Goal: Information Seeking & Learning: Learn about a topic

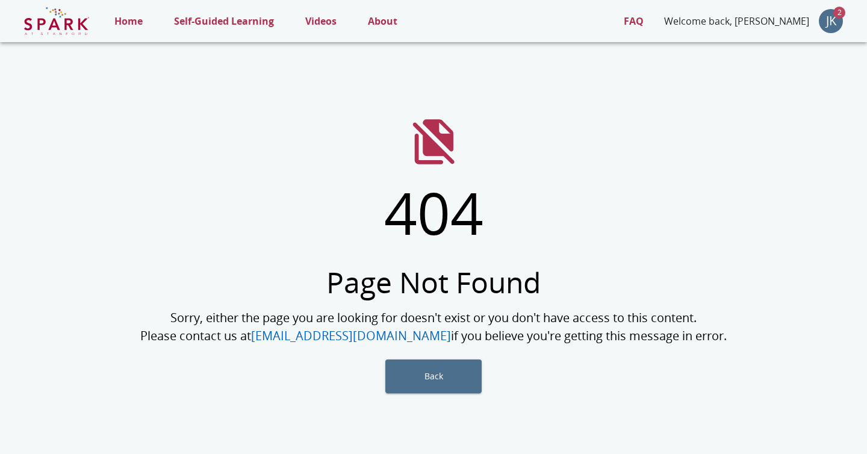
click at [134, 25] on p "Home" at bounding box center [128, 21] width 28 height 14
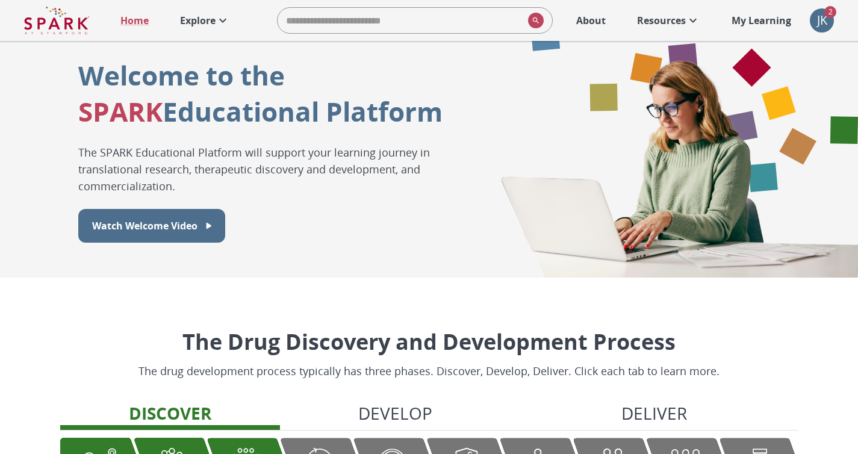
scroll to position [219, 0]
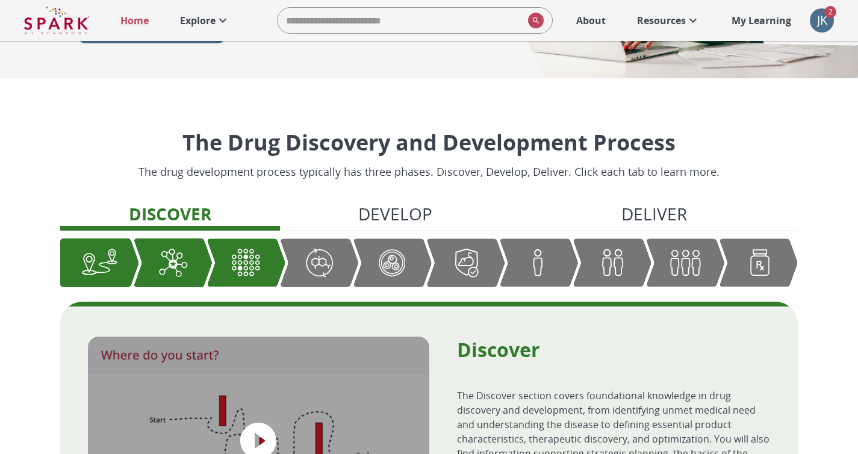
click at [636, 212] on p "Deliver" at bounding box center [655, 213] width 66 height 25
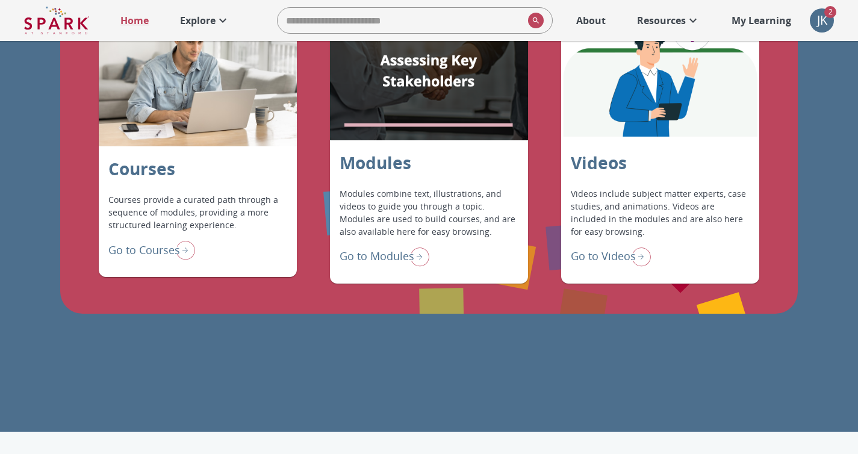
scroll to position [1017, 0]
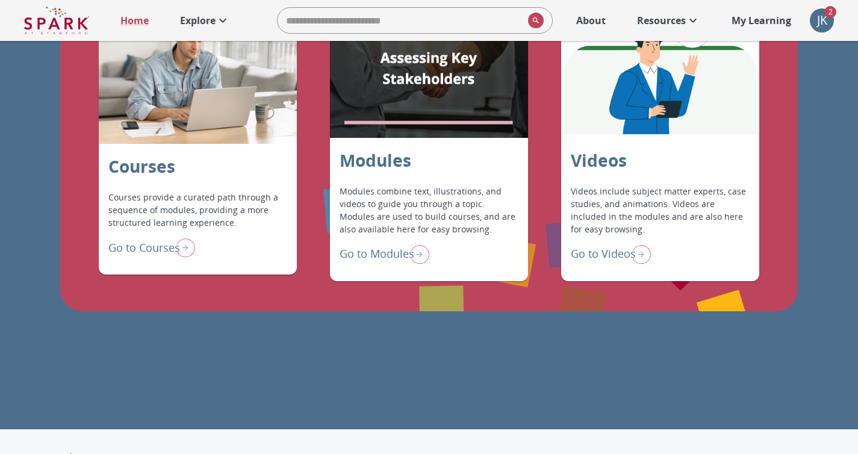
click at [164, 249] on p "Go to Courses" at bounding box center [144, 248] width 72 height 16
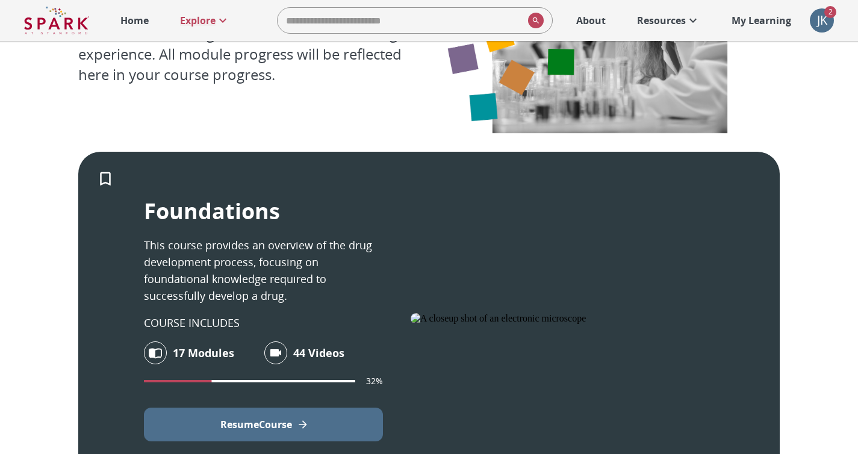
scroll to position [159, 0]
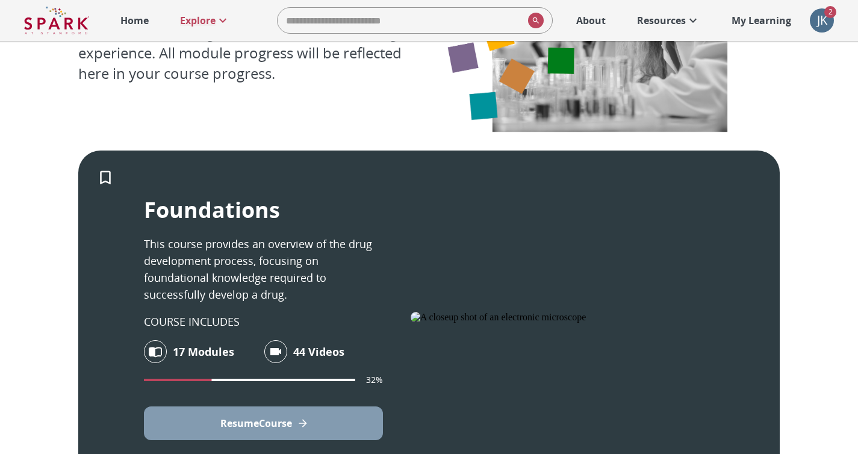
click at [254, 422] on p "Resume Course" at bounding box center [256, 423] width 72 height 14
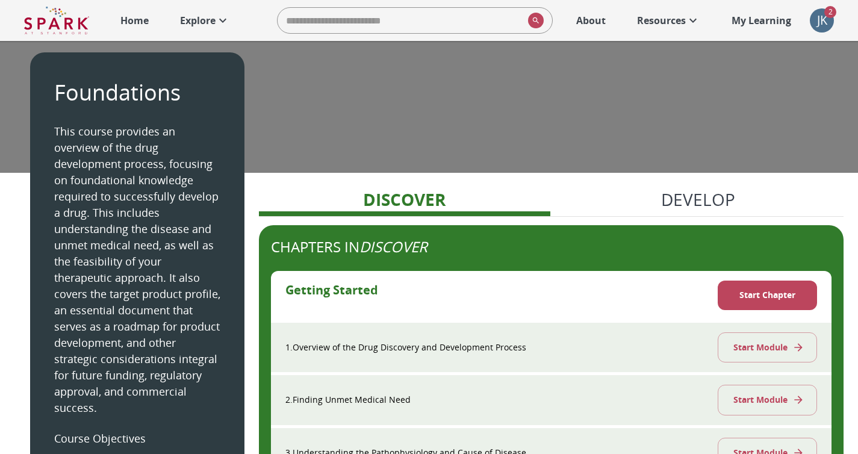
scroll to position [25, 0]
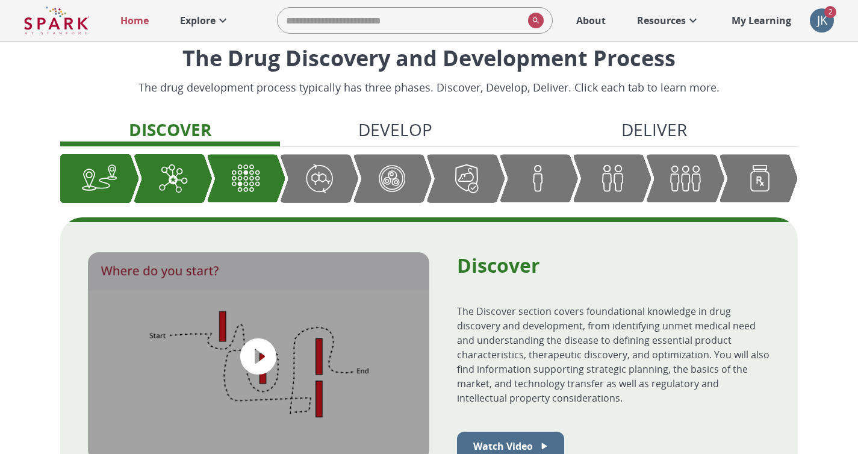
scroll to position [310, 0]
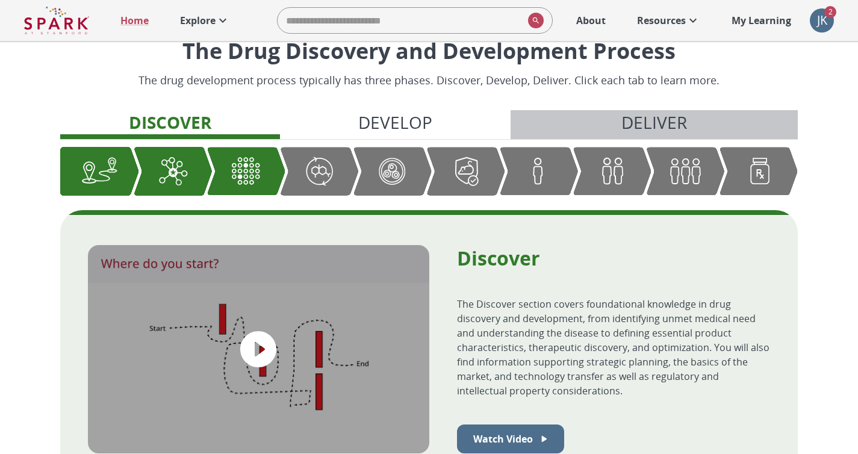
click at [682, 123] on p "Deliver" at bounding box center [655, 122] width 66 height 25
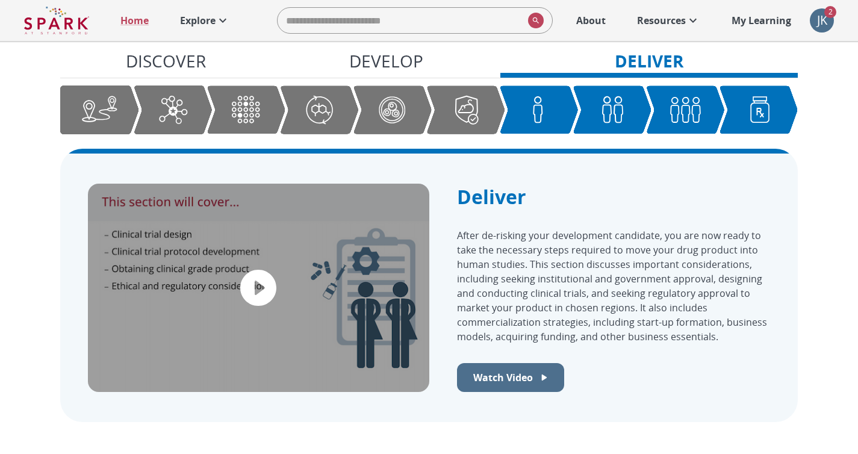
scroll to position [372, 0]
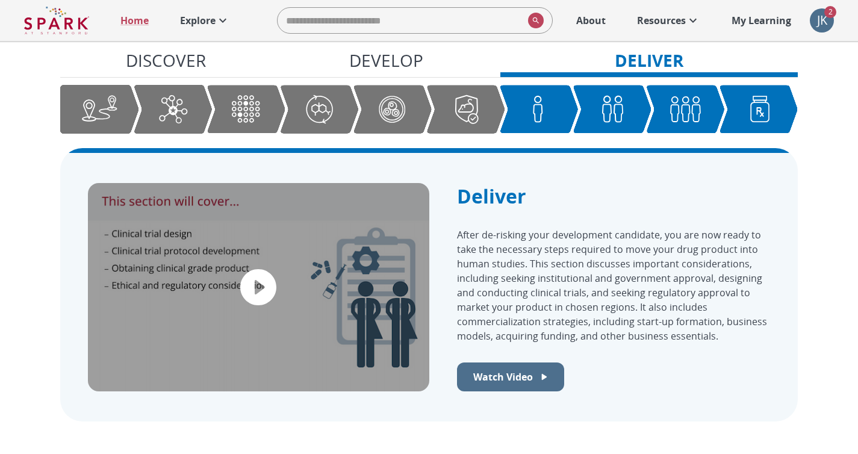
click at [410, 64] on p "Develop" at bounding box center [386, 60] width 74 height 25
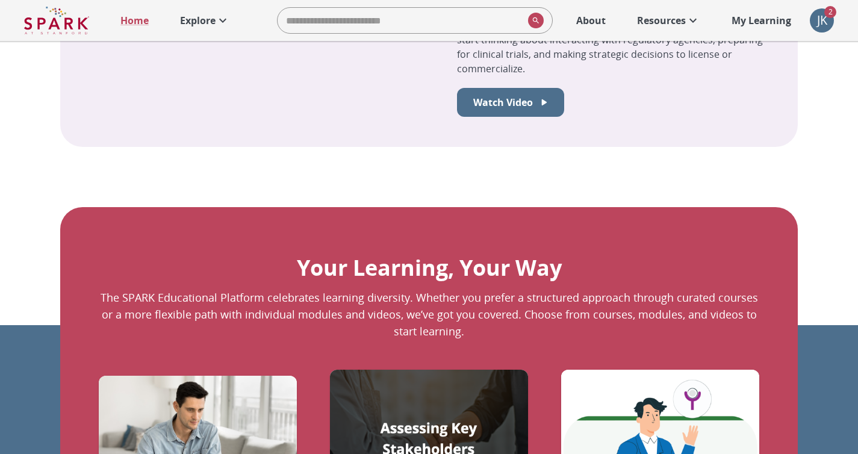
scroll to position [1038, 0]
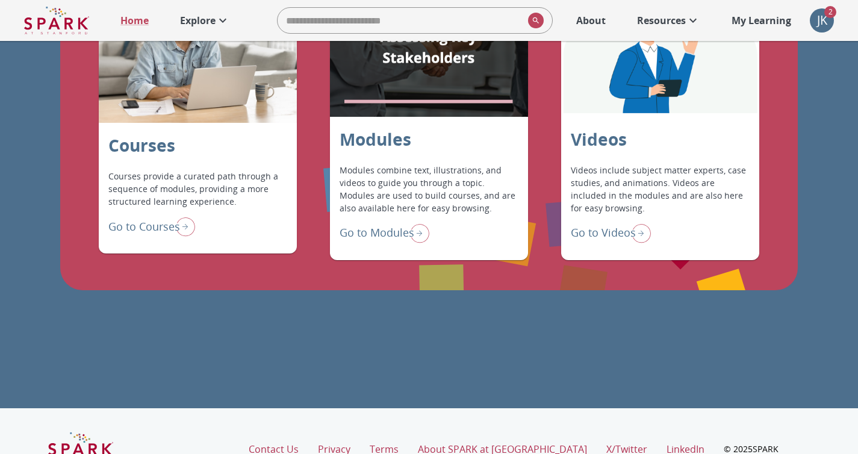
click at [376, 230] on p "Go to Modules" at bounding box center [377, 233] width 75 height 16
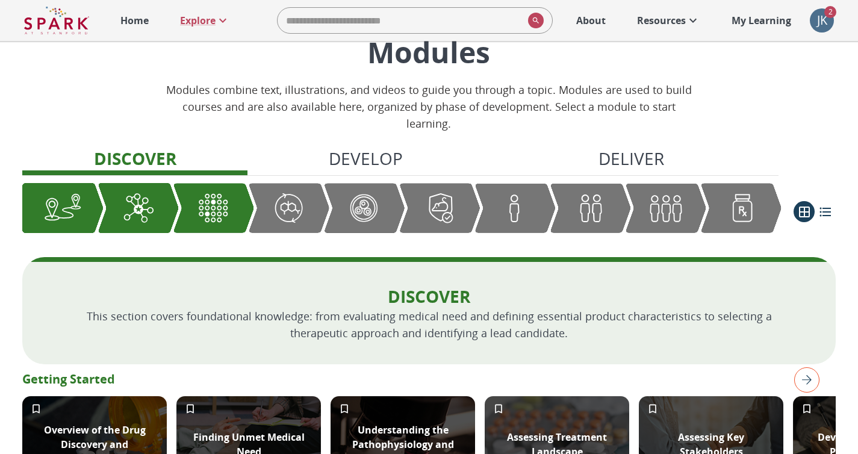
click at [383, 160] on p "Develop" at bounding box center [366, 158] width 74 height 25
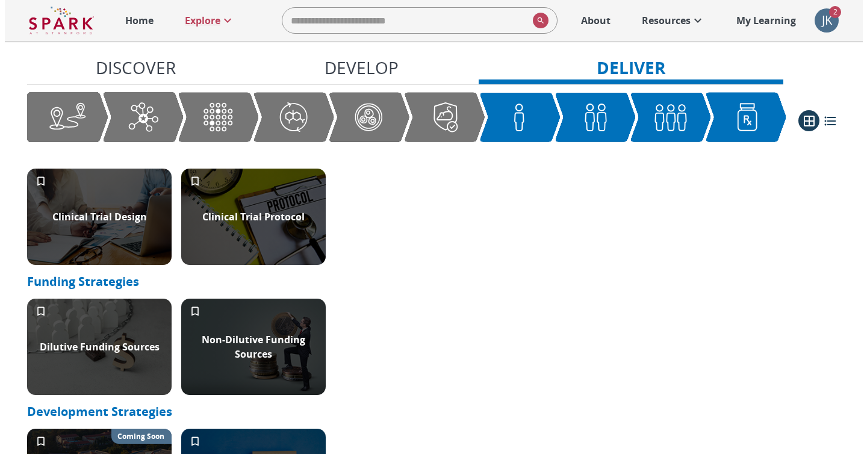
scroll to position [1556, 0]
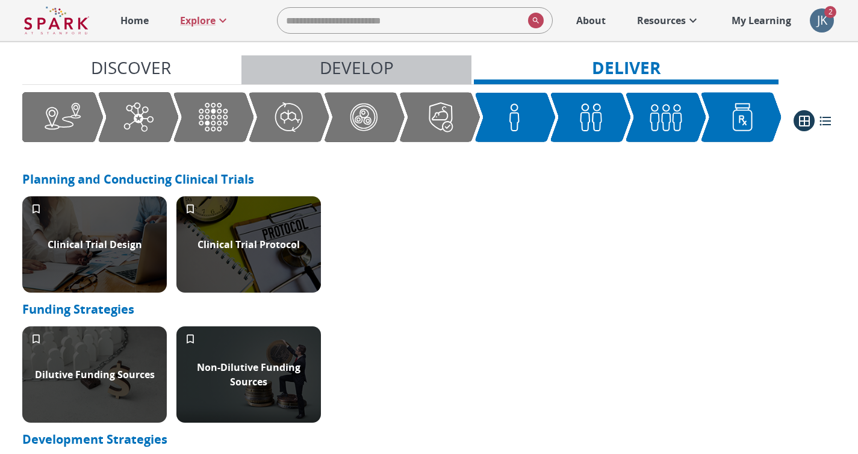
click at [381, 69] on p "Develop" at bounding box center [357, 67] width 74 height 25
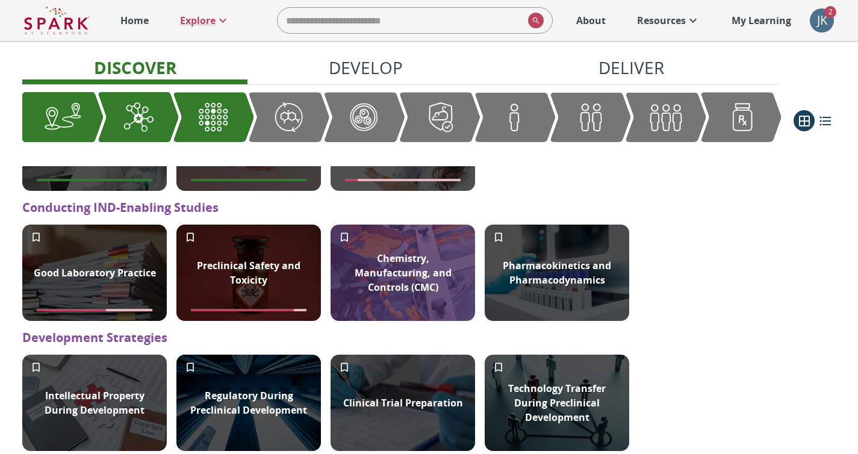
scroll to position [650, 0]
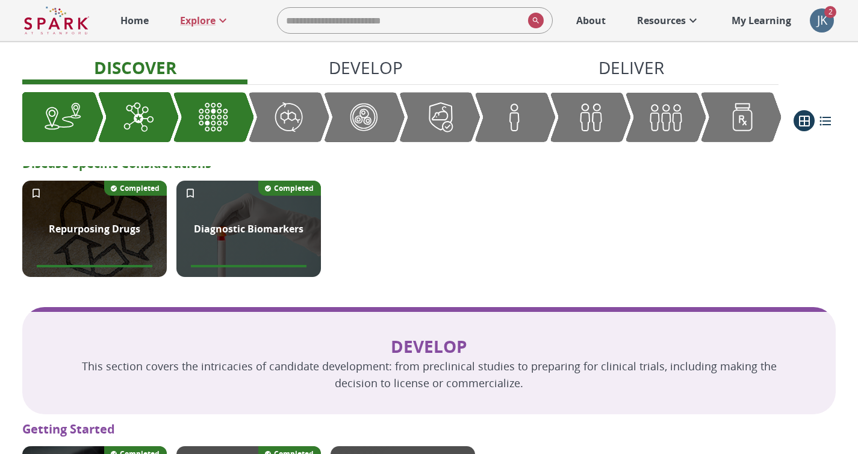
click at [175, 68] on p "Discover" at bounding box center [135, 67] width 83 height 25
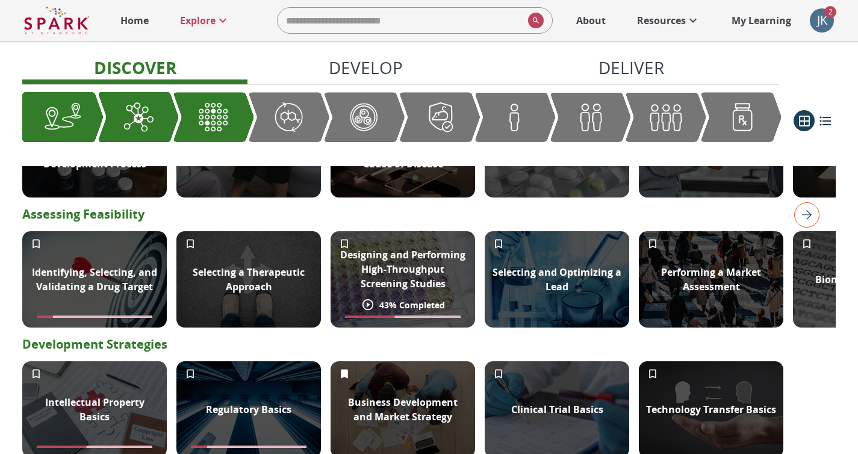
scroll to position [338, 0]
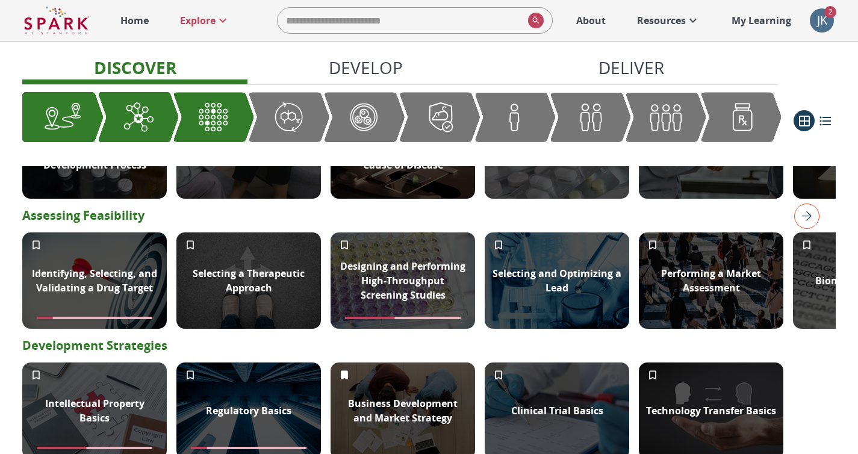
click at [805, 216] on img "right" at bounding box center [806, 216] width 25 height 25
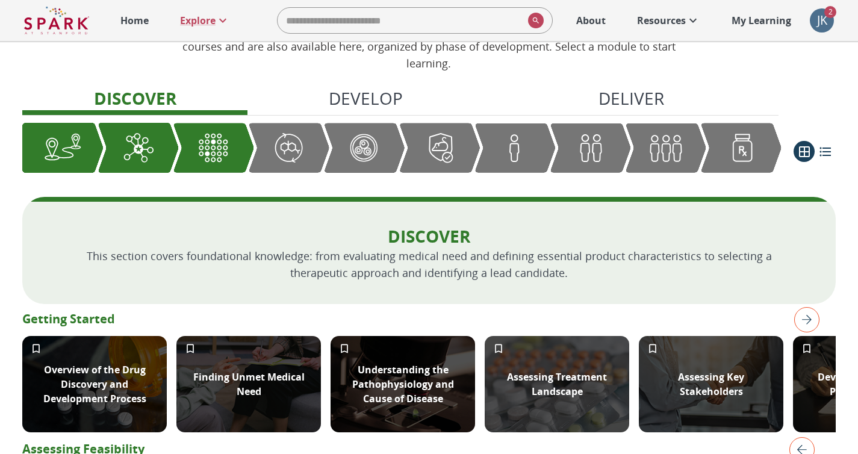
scroll to position [132, 0]
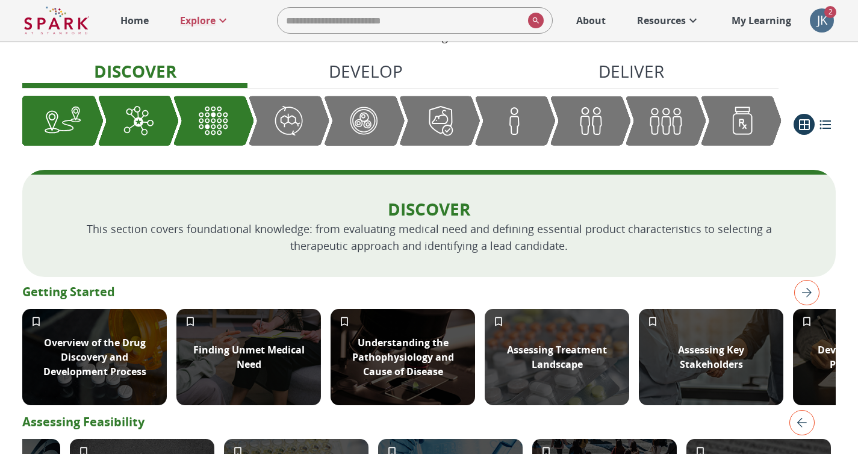
click at [811, 287] on img "right" at bounding box center [806, 292] width 25 height 25
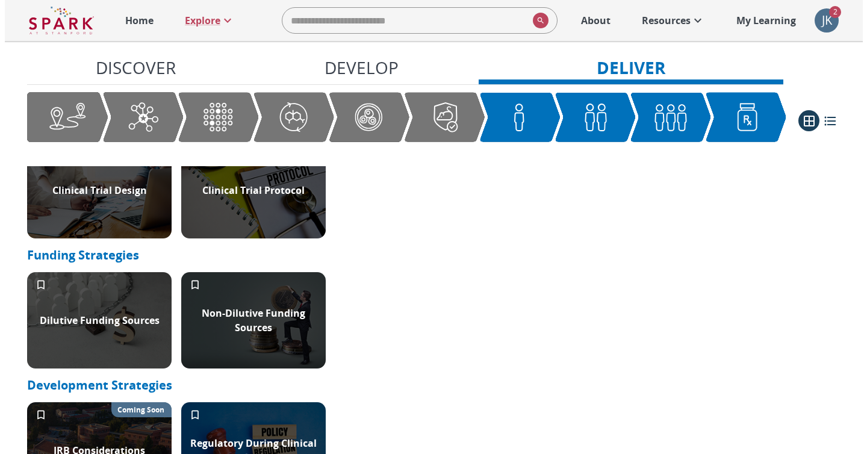
scroll to position [1539, 0]
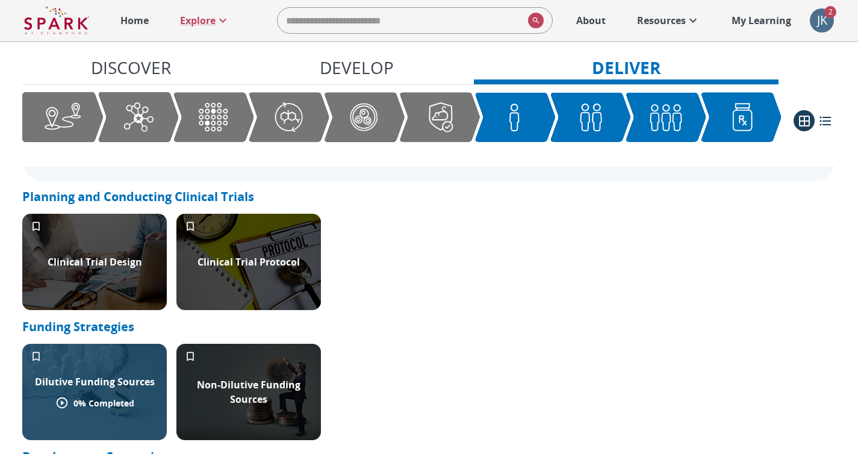
click at [158, 359] on div "Dilutive Funding Sources 0 % Completed" at bounding box center [94, 392] width 145 height 96
